Goal: Find specific page/section: Find specific page/section

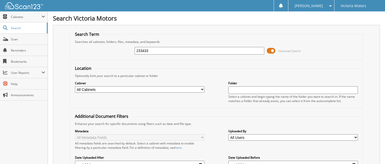
type input "233433"
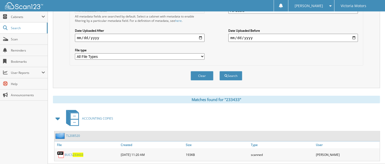
scroll to position [134, 0]
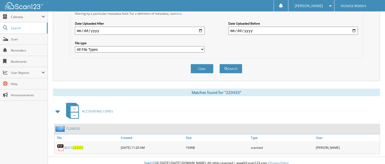
click at [80, 145] on span "233433" at bounding box center [78, 147] width 11 height 4
